Goal: Transaction & Acquisition: Book appointment/travel/reservation

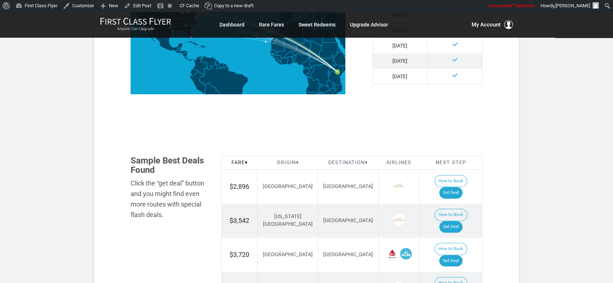
scroll to position [363, 0]
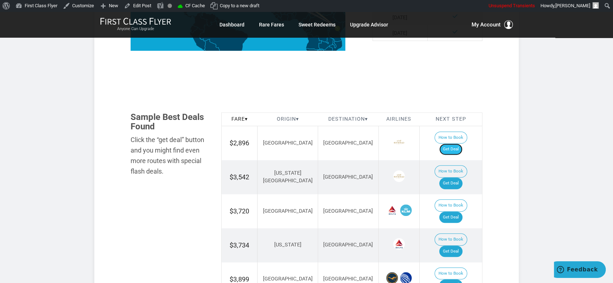
click at [463, 144] on link "Get Deal" at bounding box center [450, 150] width 23 height 12
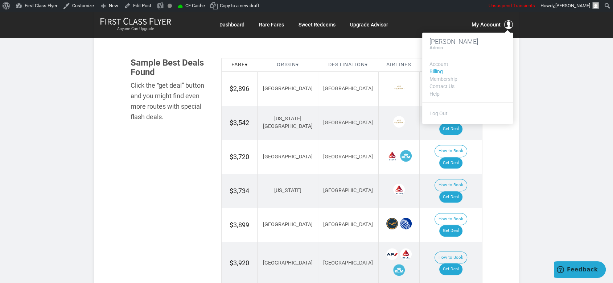
scroll to position [443, 0]
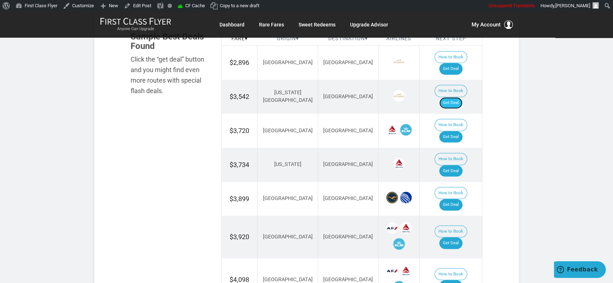
click at [463, 97] on link "Get Deal" at bounding box center [450, 103] width 23 height 12
drag, startPoint x: 459, startPoint y: 109, endPoint x: 474, endPoint y: 109, distance: 14.9
click at [460, 131] on link "Get Deal" at bounding box center [450, 137] width 23 height 12
click at [456, 165] on link "Get Deal" at bounding box center [450, 171] width 23 height 12
click at [462, 199] on link "Get Deal" at bounding box center [450, 205] width 23 height 12
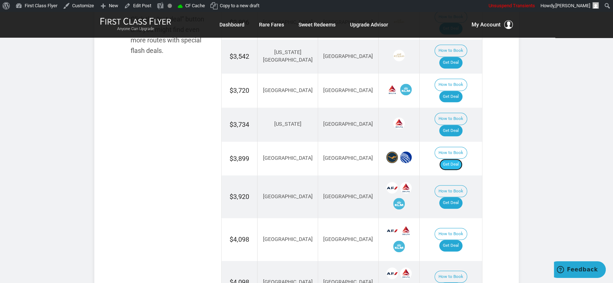
scroll to position [524, 0]
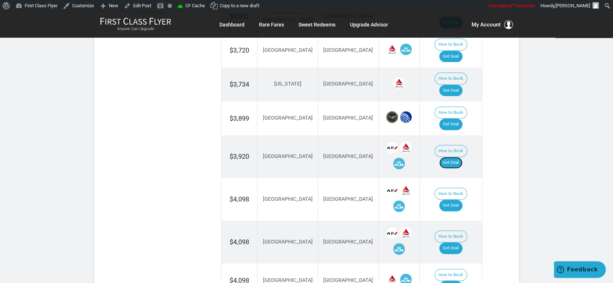
drag, startPoint x: 460, startPoint y: 115, endPoint x: 471, endPoint y: 112, distance: 11.5
click at [461, 157] on link "Get Deal" at bounding box center [450, 163] width 23 height 12
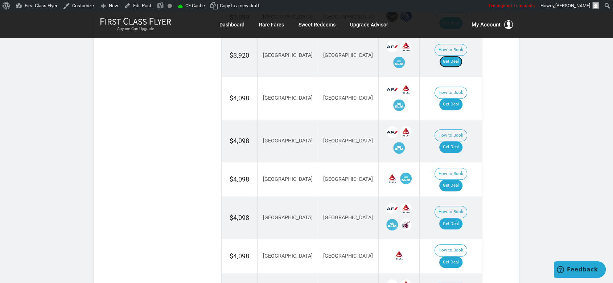
scroll to position [645, 0]
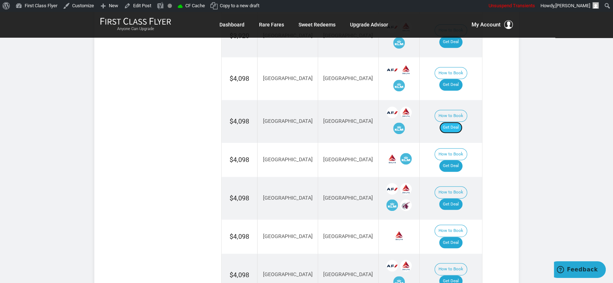
click at [459, 122] on link "Get Deal" at bounding box center [450, 128] width 23 height 12
drag, startPoint x: 455, startPoint y: 147, endPoint x: 467, endPoint y: 138, distance: 14.2
click at [456, 199] on link "Get Deal" at bounding box center [450, 205] width 23 height 12
drag, startPoint x: 463, startPoint y: 180, endPoint x: 467, endPoint y: 177, distance: 5.7
click at [463, 237] on link "Get Deal" at bounding box center [450, 243] width 23 height 12
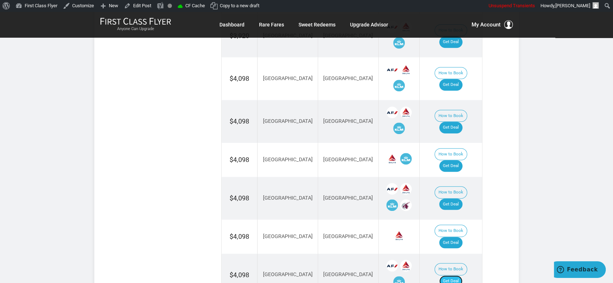
click at [456, 276] on link "Get Deal" at bounding box center [450, 282] width 23 height 12
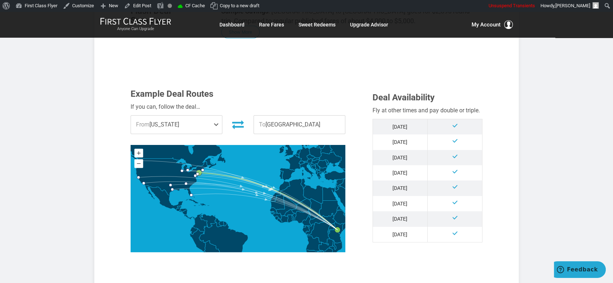
scroll to position [242, 0]
